Goal: Task Accomplishment & Management: Complete application form

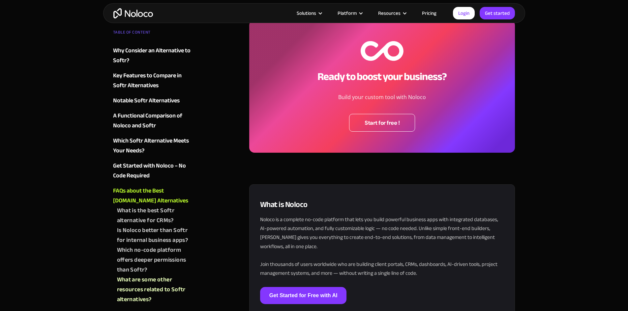
scroll to position [2061, 0]
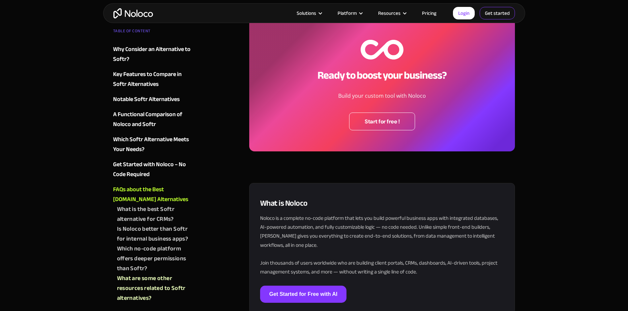
click at [0, 0] on link "Get started" at bounding box center [0, 0] width 0 height 0
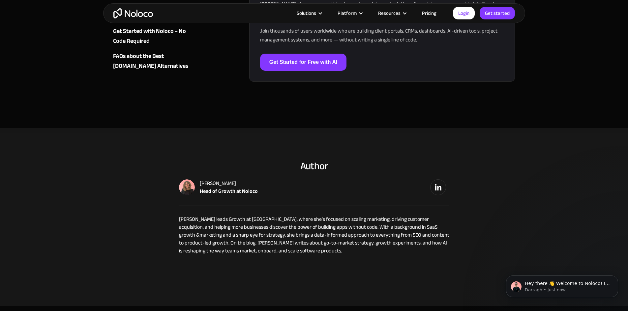
scroll to position [2293, 0]
click at [427, 11] on link "Pricing" at bounding box center [428, 13] width 31 height 9
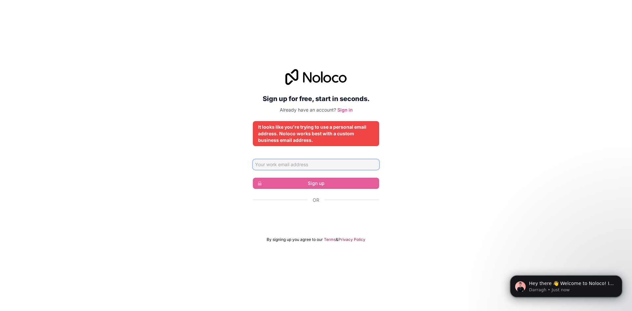
click at [317, 169] on input "Email address" at bounding box center [316, 164] width 126 height 11
click at [329, 161] on input "[EMAIL_ADDRESS][DOMAIN_NAME]" at bounding box center [316, 164] width 126 height 11
type input "[EMAIL_ADDRESS][DOMAIN_NAME]"
click at [259, 119] on div "Sign up for free, start in seconds. Already have an account? Sign in It looks l…" at bounding box center [316, 155] width 126 height 173
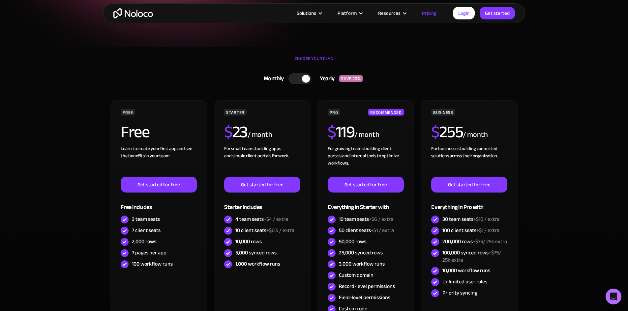
scroll to position [119, 0]
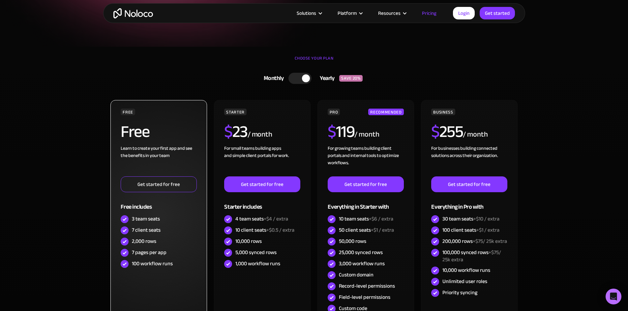
click at [178, 180] on link "Get started for free" at bounding box center [159, 185] width 76 height 16
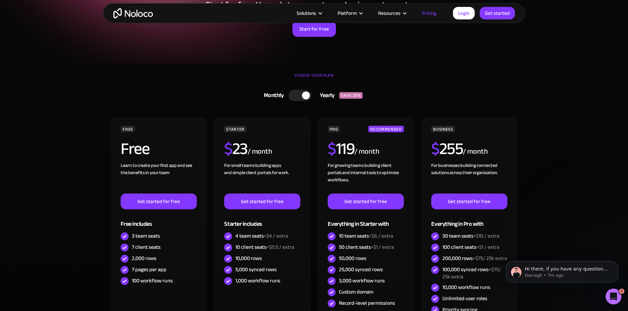
scroll to position [95, 0]
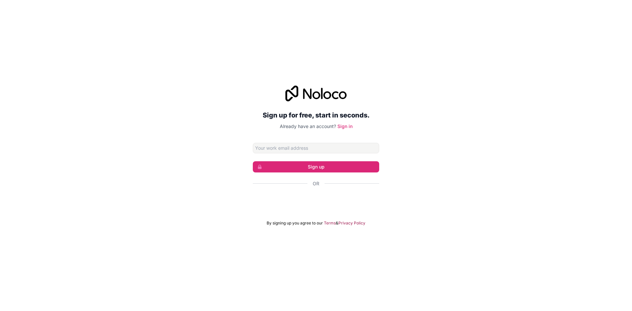
click at [310, 150] on input "Email address" at bounding box center [316, 148] width 126 height 11
type input "[EMAIL_ADDRESS][DOMAIN_NAME]"
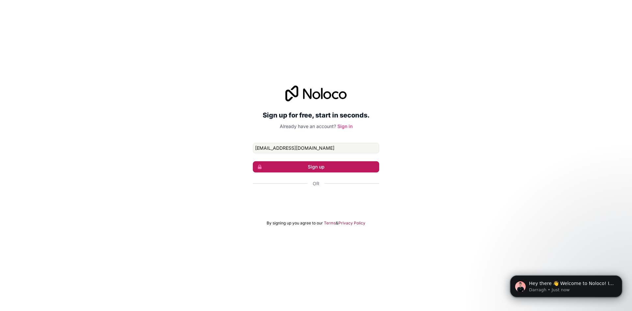
click at [305, 168] on button "Sign up" at bounding box center [316, 166] width 126 height 11
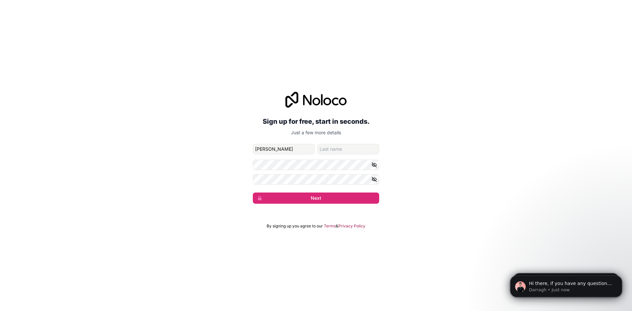
type input "[PERSON_NAME]"
click at [326, 153] on input "family-name" at bounding box center [349, 149] width 62 height 11
type input "[PERSON_NAME]"
click at [306, 201] on button "Next" at bounding box center [316, 198] width 126 height 11
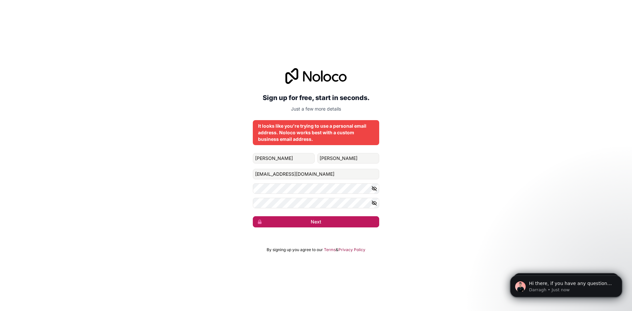
click at [304, 220] on button "Next" at bounding box center [316, 221] width 126 height 11
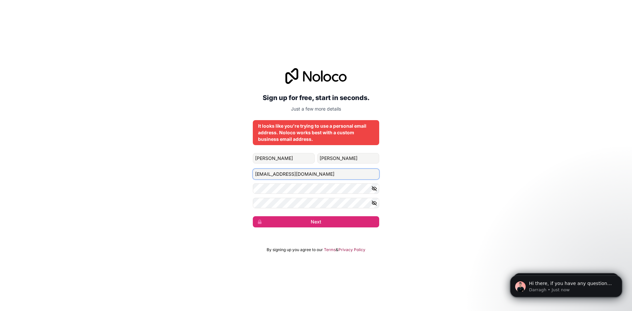
drag, startPoint x: 320, startPoint y: 174, endPoint x: 153, endPoint y: 164, distance: 166.9
click at [153, 164] on div "Sign up for free, start in seconds. Just a few more details It looks like you'r…" at bounding box center [316, 148] width 632 height 178
type input "felipe@finscale.com.br"
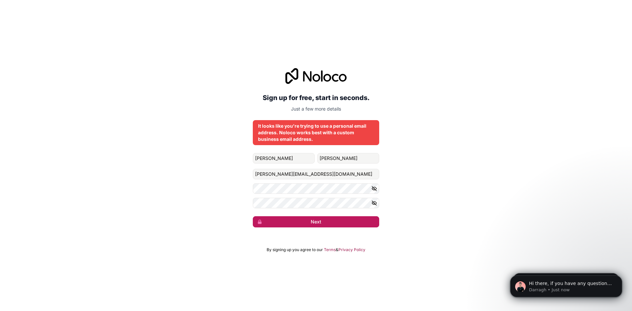
click at [312, 222] on button "Next" at bounding box center [316, 221] width 126 height 11
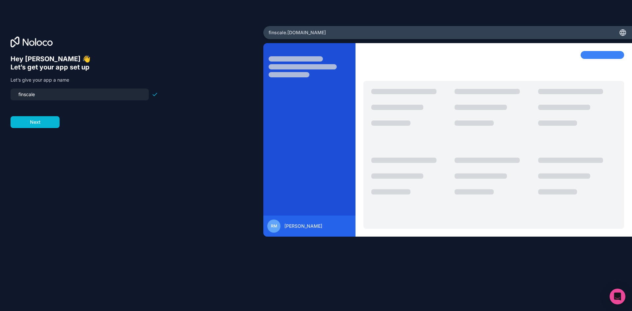
drag, startPoint x: 32, startPoint y: 93, endPoint x: 3, endPoint y: 91, distance: 28.7
click at [3, 91] on div "Hey Raphael 👋 Let’s get your app set up Let’s give your app a name finscale Next" at bounding box center [132, 156] width 264 height 260
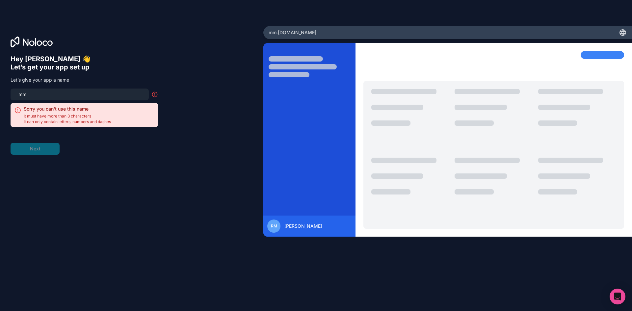
type input "m"
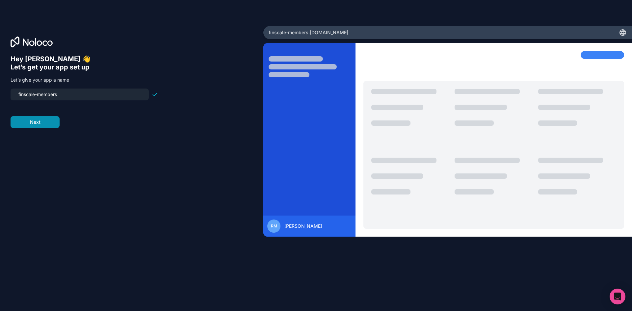
type input "finscale-members"
click at [57, 120] on button "Next" at bounding box center [35, 122] width 49 height 12
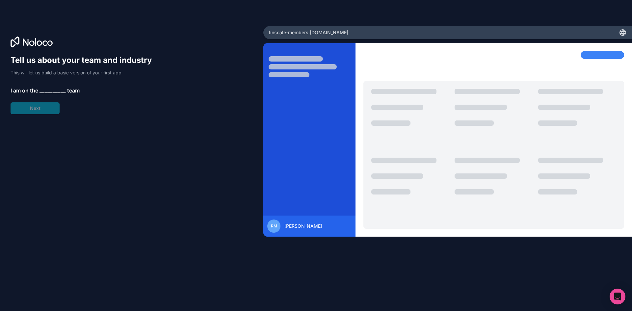
click at [56, 91] on span "__________" at bounding box center [53, 91] width 26 height 8
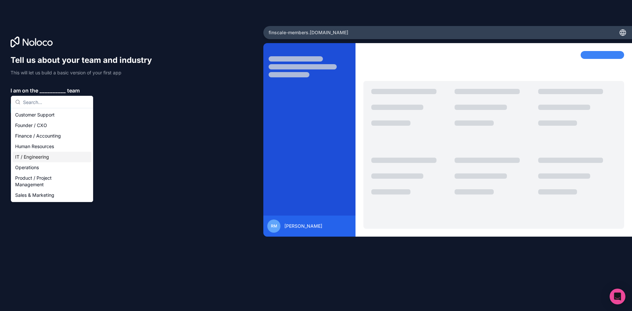
click at [62, 155] on div "IT / Engineering" at bounding box center [52, 157] width 79 height 11
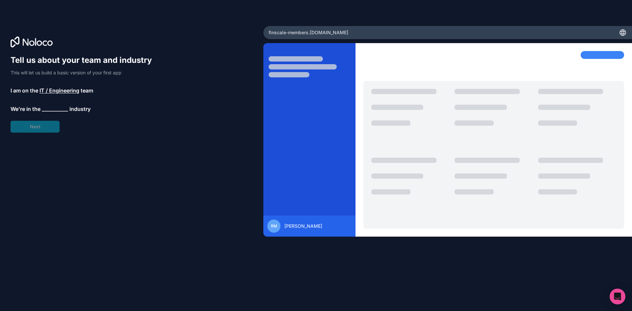
click at [46, 108] on span "__________" at bounding box center [55, 109] width 26 height 8
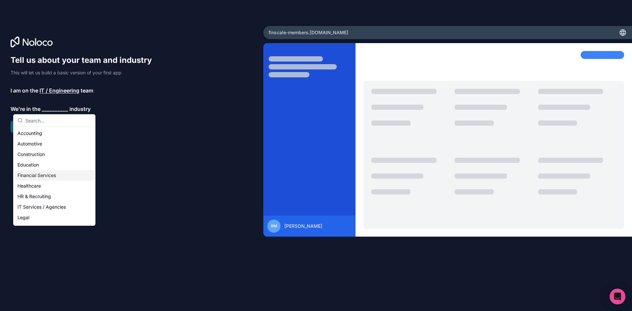
click at [58, 176] on div "Financial Services" at bounding box center [54, 175] width 79 height 11
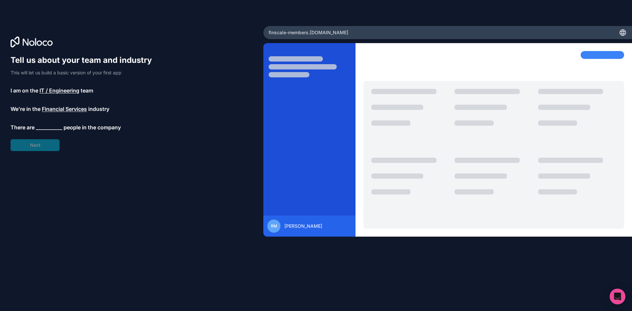
click at [48, 124] on span "__________" at bounding box center [49, 128] width 26 height 8
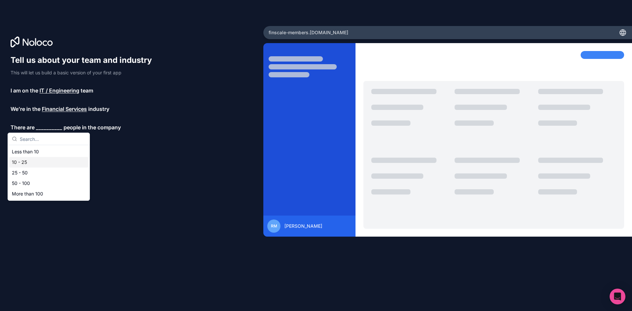
click at [51, 160] on div "10 - 25" at bounding box center [48, 162] width 79 height 11
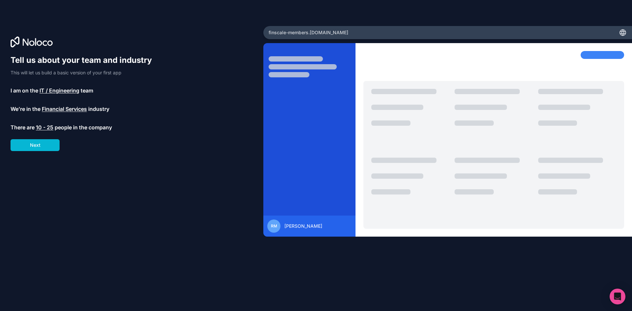
click at [49, 152] on div "Tell us about your team and industry This will let us build a basic version of …" at bounding box center [132, 165] width 242 height 220
click at [52, 148] on button "Next" at bounding box center [35, 145] width 49 height 12
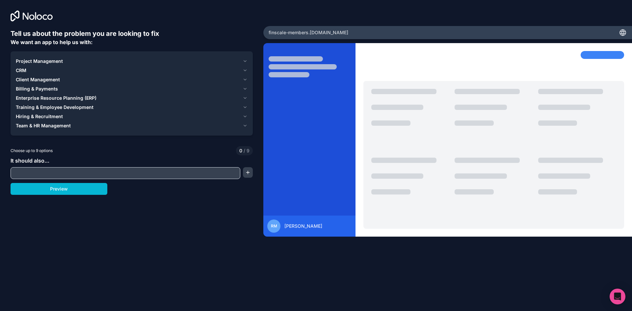
click at [88, 173] on input "text" at bounding box center [125, 173] width 227 height 9
click at [25, 62] on span "Project Management" at bounding box center [39, 61] width 47 height 7
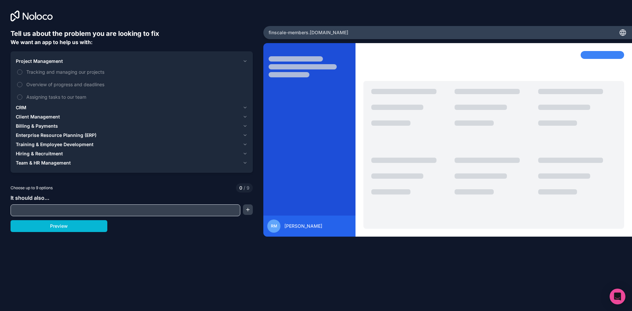
click at [39, 65] on button "Project Management" at bounding box center [132, 61] width 232 height 9
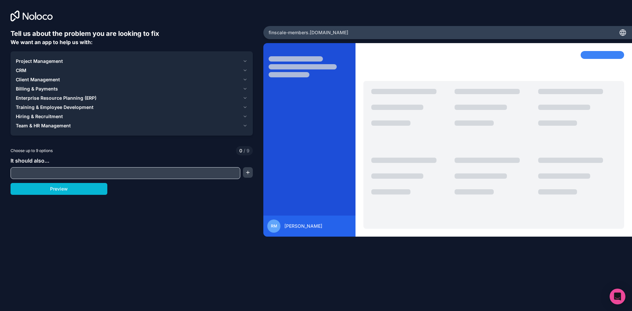
click at [32, 79] on span "Client Management" at bounding box center [38, 79] width 44 height 7
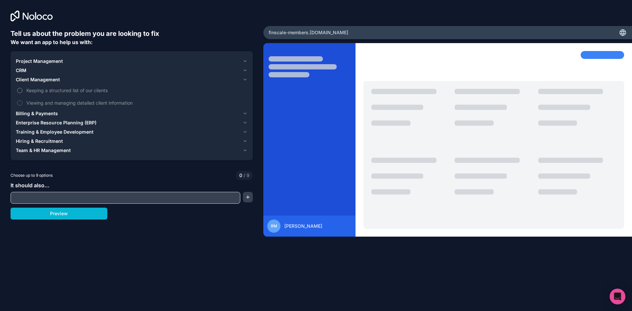
click at [37, 91] on span "Keeping a structured list of our clients" at bounding box center [136, 90] width 220 height 7
click at [22, 91] on button "Keeping a structured list of our clients" at bounding box center [19, 90] width 5 height 5
click at [50, 102] on span "Viewing and managing detailed client information" at bounding box center [136, 102] width 220 height 7
click at [22, 102] on button "Viewing and managing detailed client information" at bounding box center [19, 102] width 5 height 5
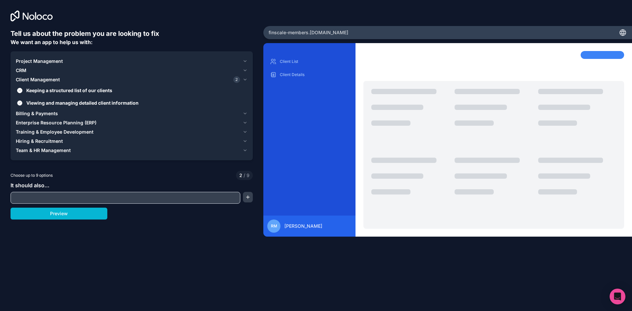
click at [81, 104] on span "Viewing and managing detailed client information" at bounding box center [136, 102] width 220 height 7
click at [22, 104] on button "Viewing and managing detailed client information" at bounding box center [19, 102] width 5 height 5
click at [43, 100] on span "Viewing and managing detailed client information" at bounding box center [136, 102] width 220 height 7
click at [22, 100] on button "Viewing and managing detailed client information" at bounding box center [19, 102] width 5 height 5
click at [91, 214] on button "Preview" at bounding box center [59, 214] width 97 height 12
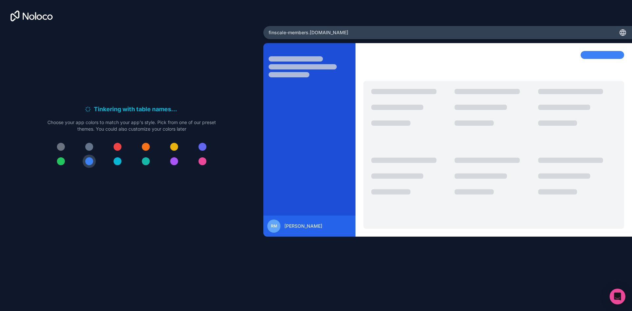
click at [177, 142] on button at bounding box center [174, 146] width 13 height 13
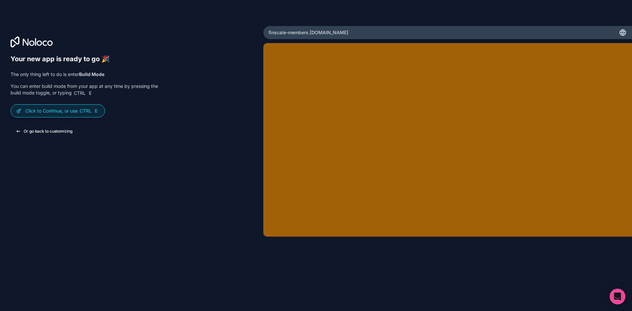
click at [63, 132] on button "Or go back to customizing" at bounding box center [44, 132] width 67 height 12
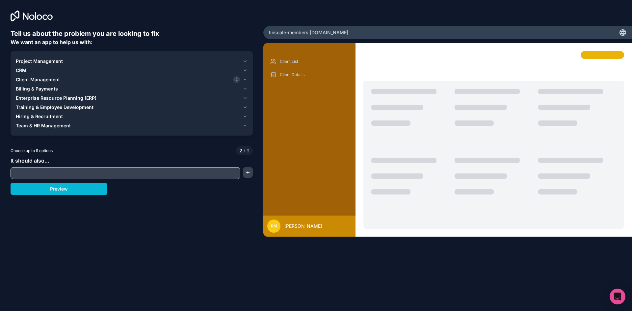
click at [36, 15] on icon at bounding box center [32, 16] width 42 height 11
click at [544, 37] on div "finscale-members .noloco.co" at bounding box center [448, 32] width 369 height 13
click at [69, 194] on button "Preview" at bounding box center [59, 189] width 97 height 12
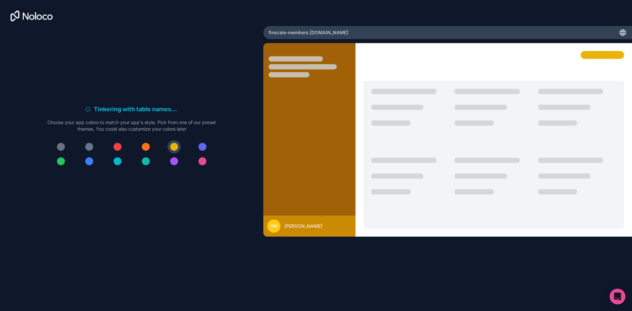
click at [379, 51] on div at bounding box center [494, 64] width 261 height 27
click at [397, 35] on div "finscale-members .noloco.co" at bounding box center [448, 32] width 369 height 13
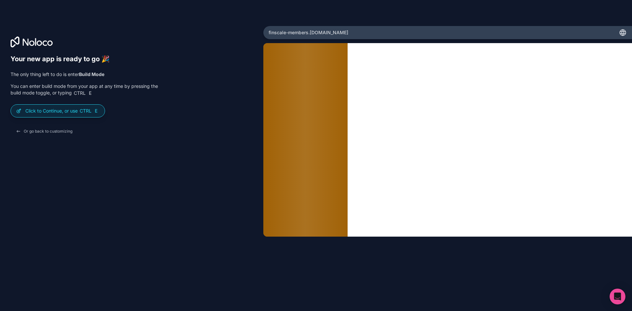
click at [380, 100] on iframe at bounding box center [448, 140] width 369 height 194
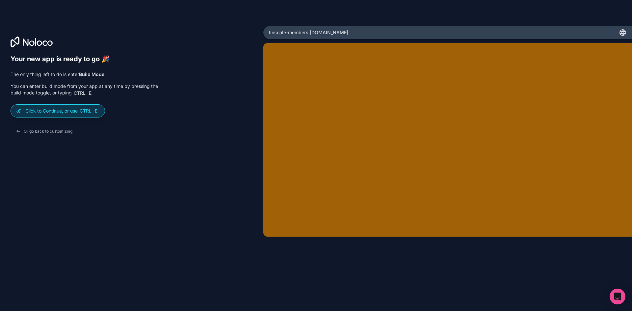
click at [85, 107] on div "Click to Continue, or use Ctrl E" at bounding box center [58, 111] width 94 height 13
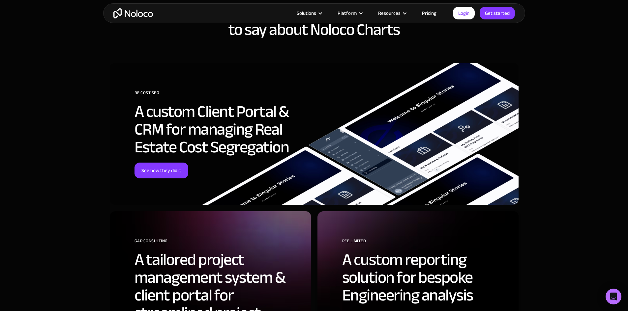
scroll to position [1601, 0]
